Goal: Check status

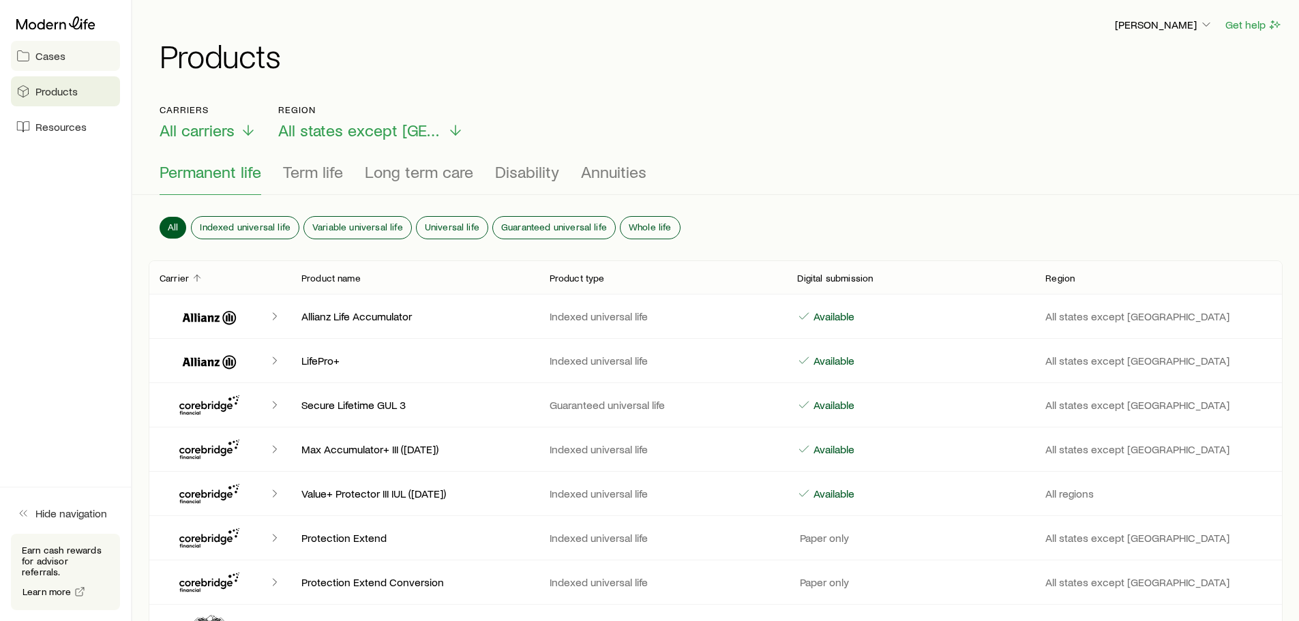
click at [44, 58] on span "Cases" at bounding box center [50, 56] width 30 height 14
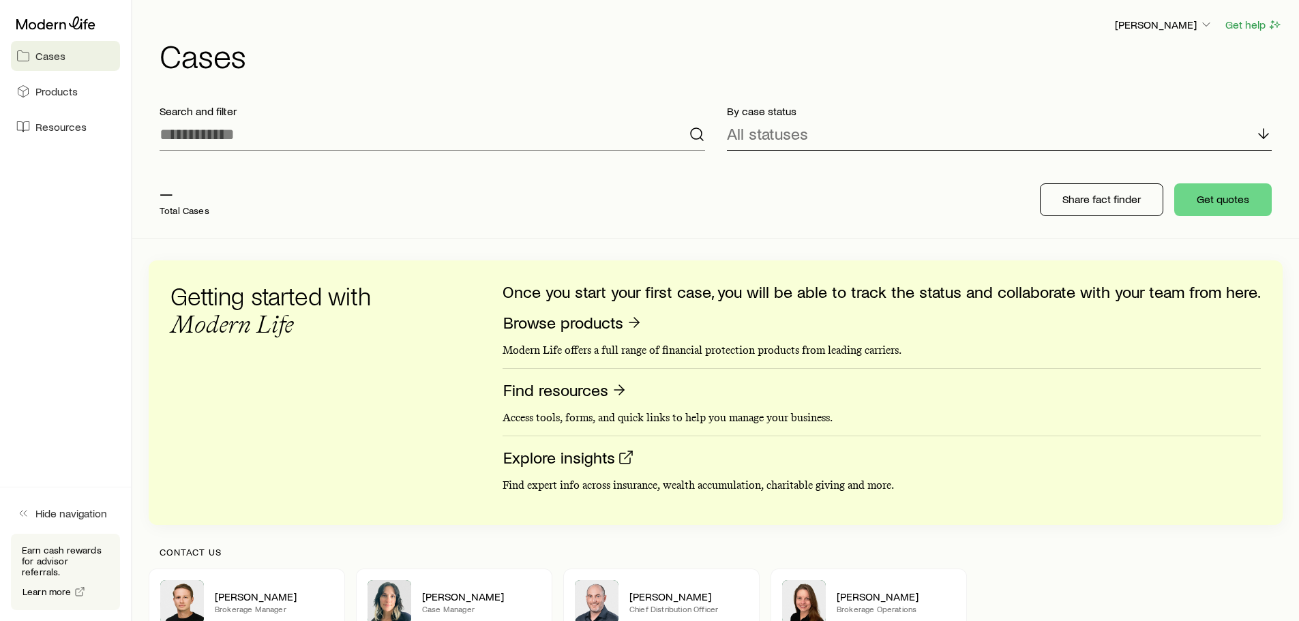
click at [783, 127] on p "All statuses" at bounding box center [767, 133] width 81 height 19
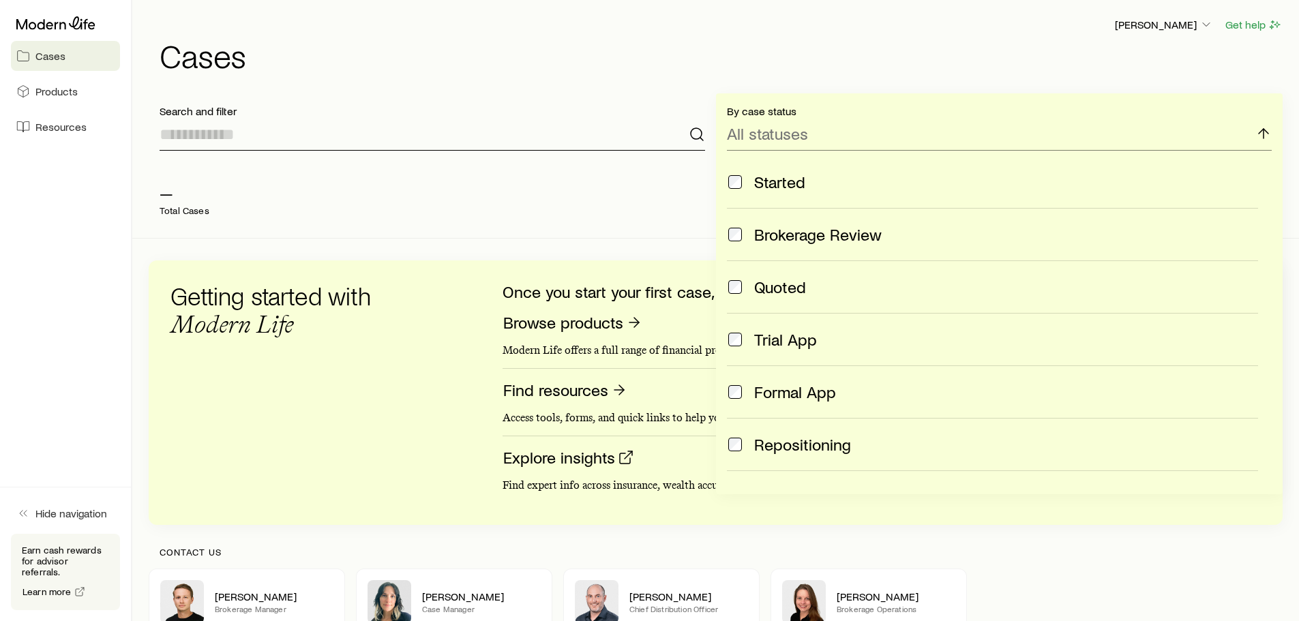
click at [233, 142] on input at bounding box center [432, 134] width 545 height 33
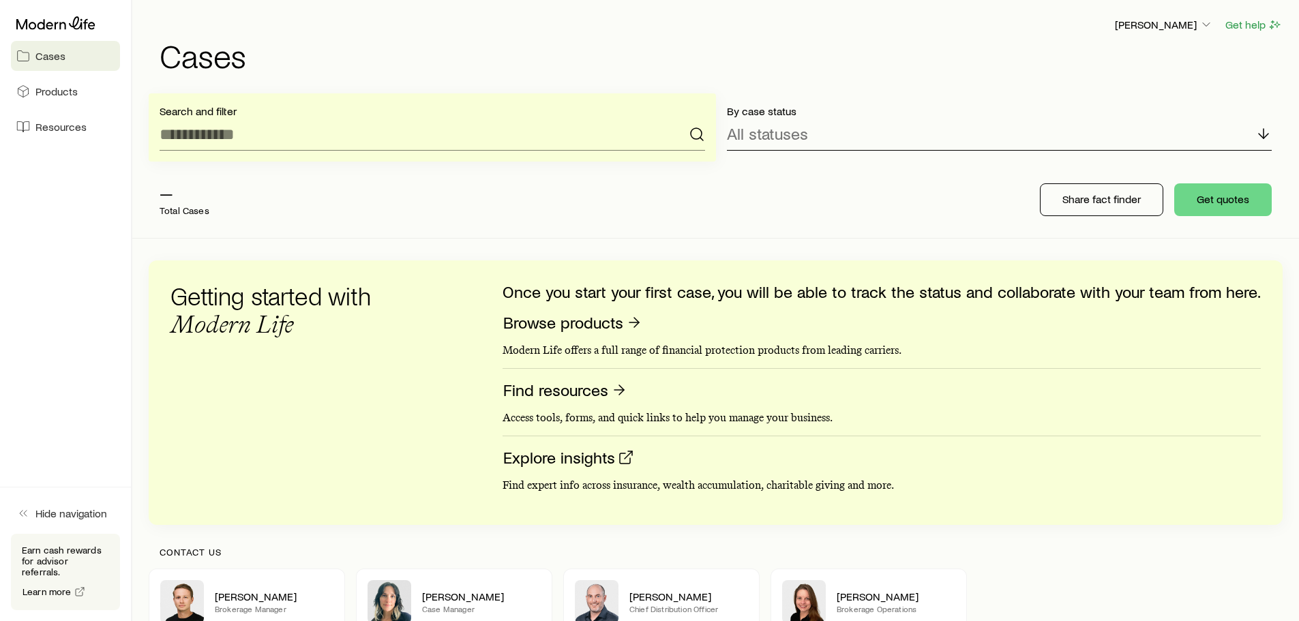
click at [869, 134] on div "All statuses" at bounding box center [999, 134] width 545 height 33
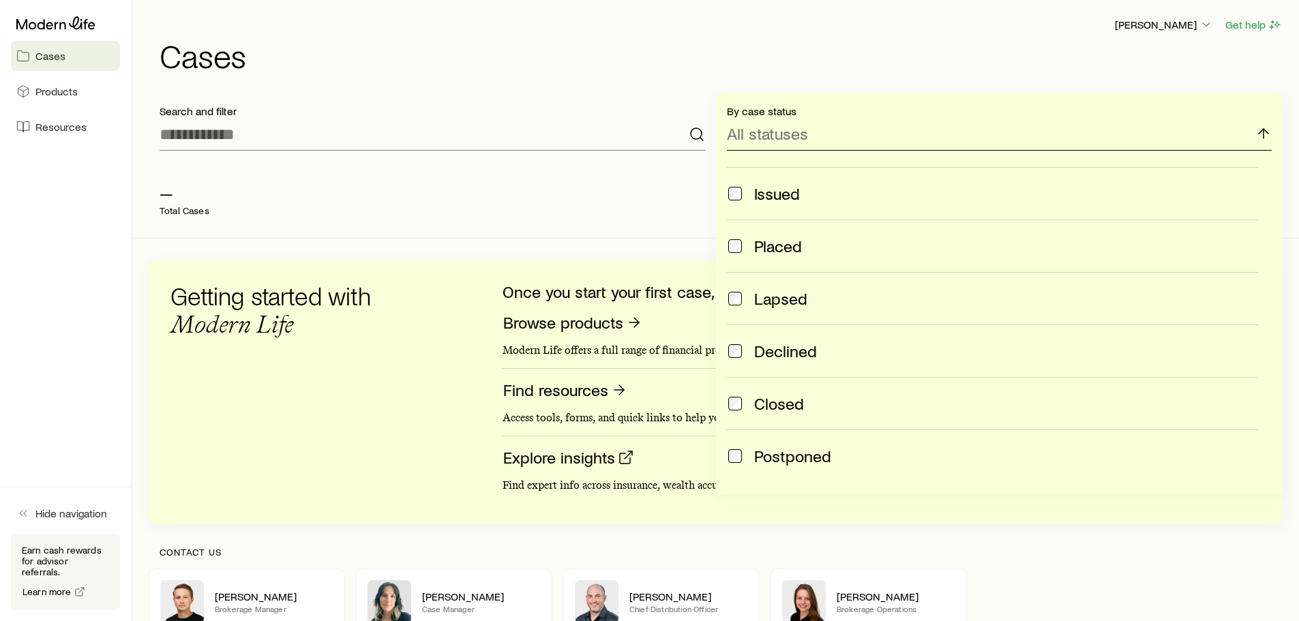
scroll to position [360, 0]
click at [648, 93] on div "Frank Peterson Get help Cases Search and filter By case status All statuses Sta…" at bounding box center [715, 364] width 1166 height 729
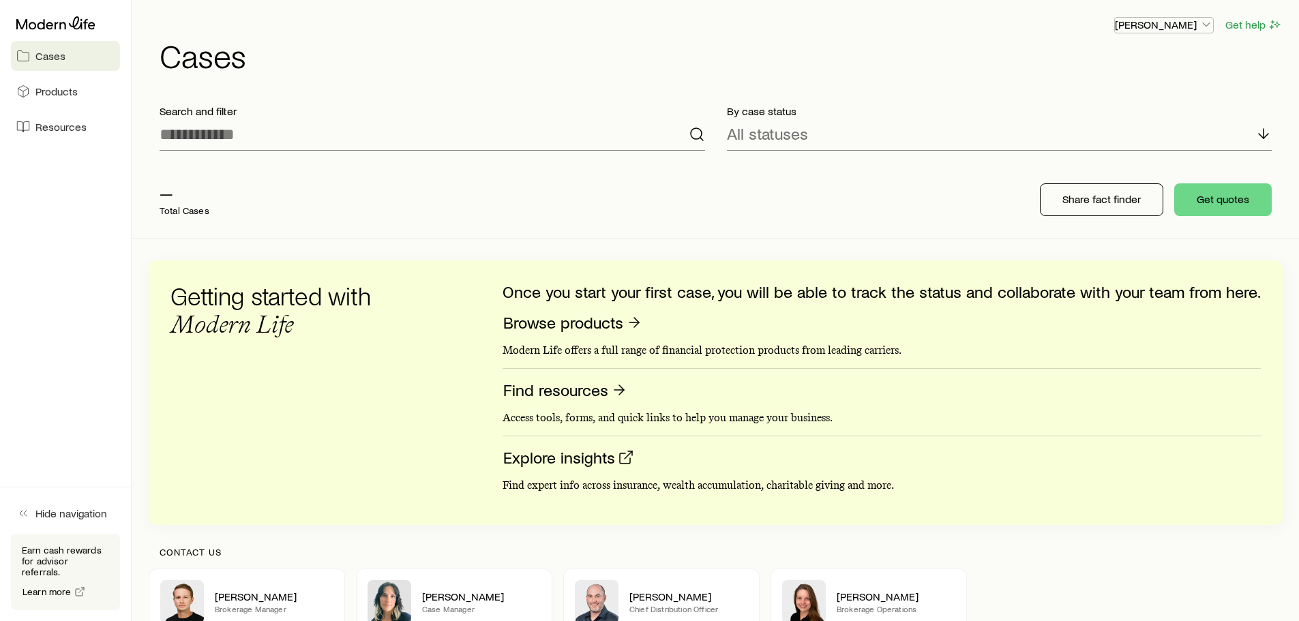
click at [1206, 22] on icon "button" at bounding box center [1206, 25] width 14 height 14
click at [1095, 171] on button "Sign out" at bounding box center [1132, 164] width 153 height 25
click at [639, 225] on div "— Total Cases Share fact finder Get quotes" at bounding box center [716, 200] width 1134 height 76
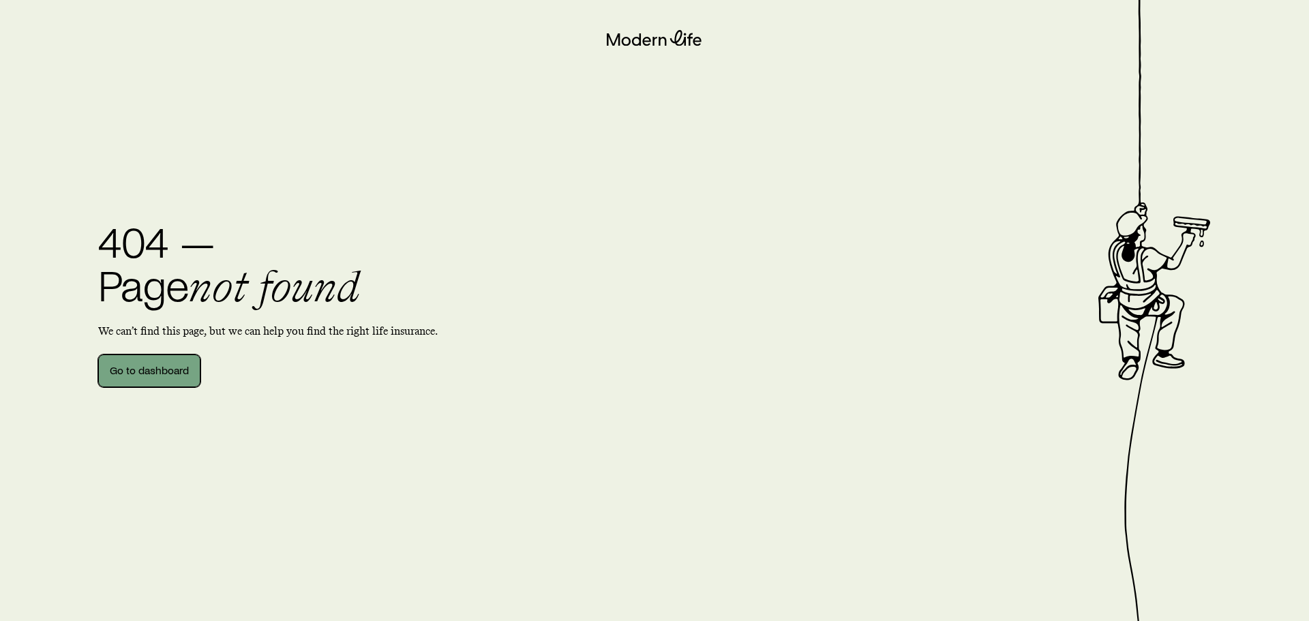
click at [173, 374] on link "Go to dashboard" at bounding box center [149, 370] width 102 height 33
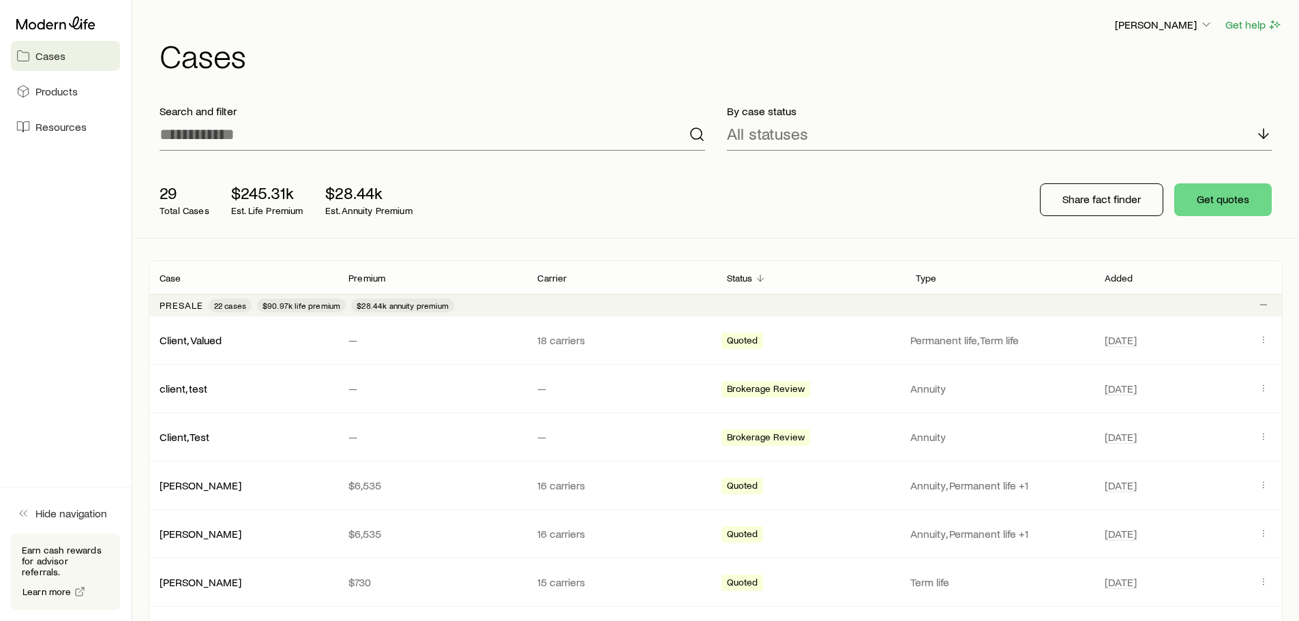
click at [1222, 57] on h1 "Cases" at bounding box center [721, 55] width 1123 height 33
drag, startPoint x: 1208, startPoint y: 0, endPoint x: 895, endPoint y: 20, distance: 313.5
click at [895, 20] on div "[PERSON_NAME] Get help" at bounding box center [721, 24] width 1123 height 17
